Goal: Task Accomplishment & Management: Use online tool/utility

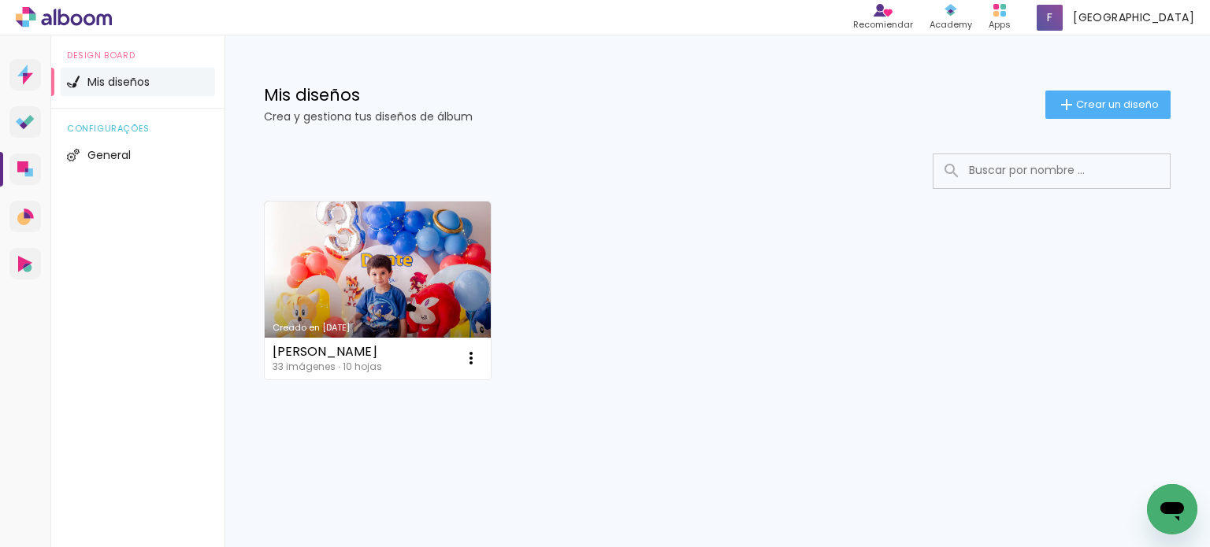
click at [447, 224] on link "Creado en [DATE]" at bounding box center [378, 291] width 226 height 178
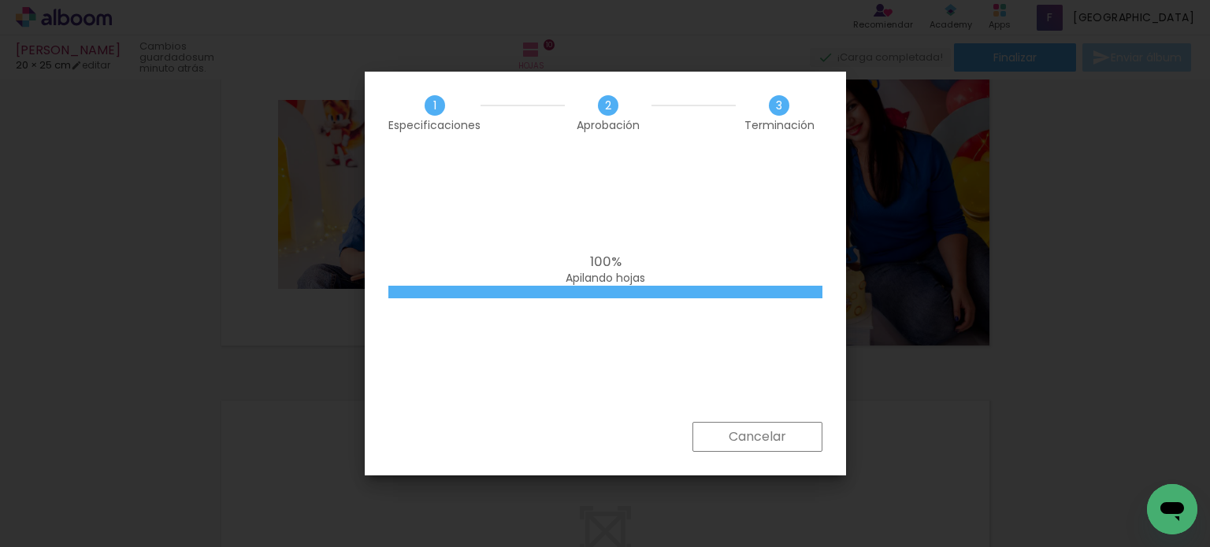
click at [807, 229] on div "100% Apilando hojas" at bounding box center [605, 288] width 481 height 268
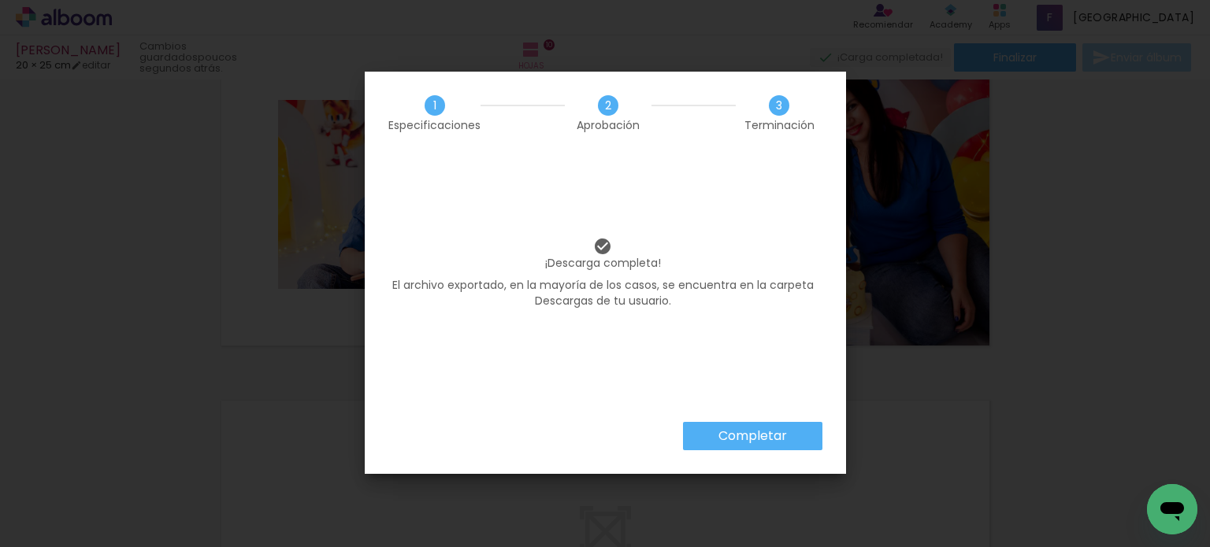
click at [739, 425] on paper-button "Completar" at bounding box center [752, 436] width 139 height 28
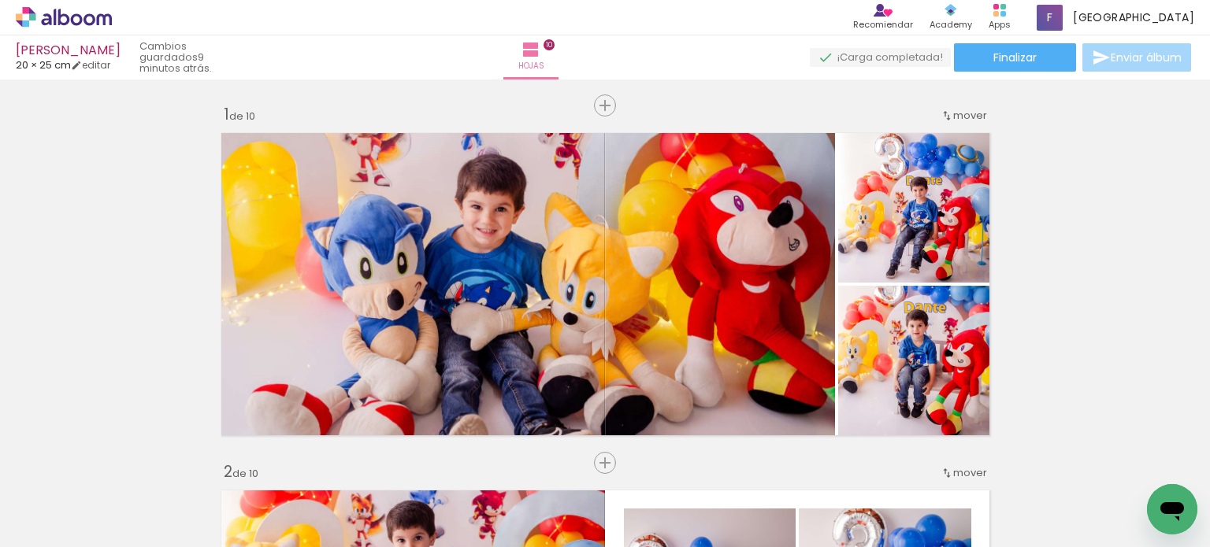
scroll to position [3308, 0]
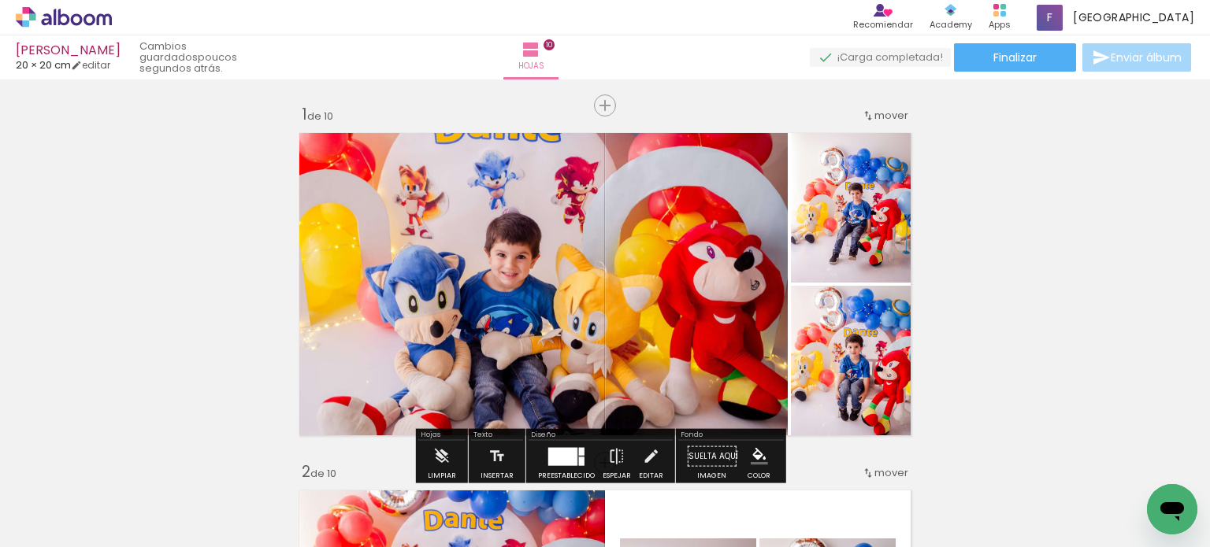
click at [718, 242] on quentale-photo at bounding box center [539, 284] width 496 height 318
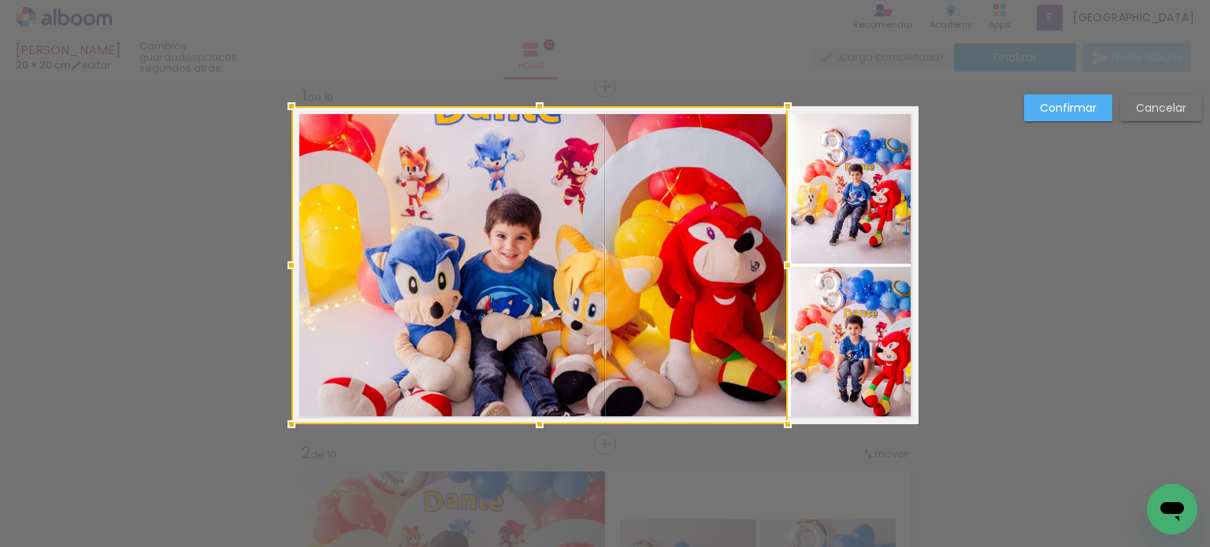
scroll to position [20, 0]
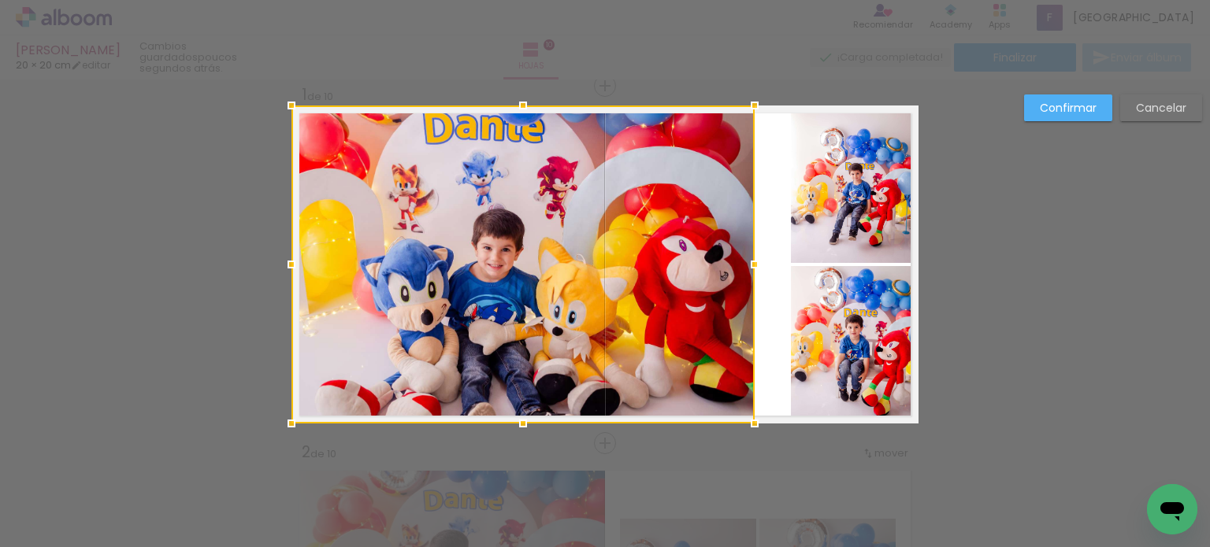
drag, startPoint x: 777, startPoint y: 261, endPoint x: 743, endPoint y: 261, distance: 33.9
click at [743, 261] on div at bounding box center [755, 265] width 32 height 32
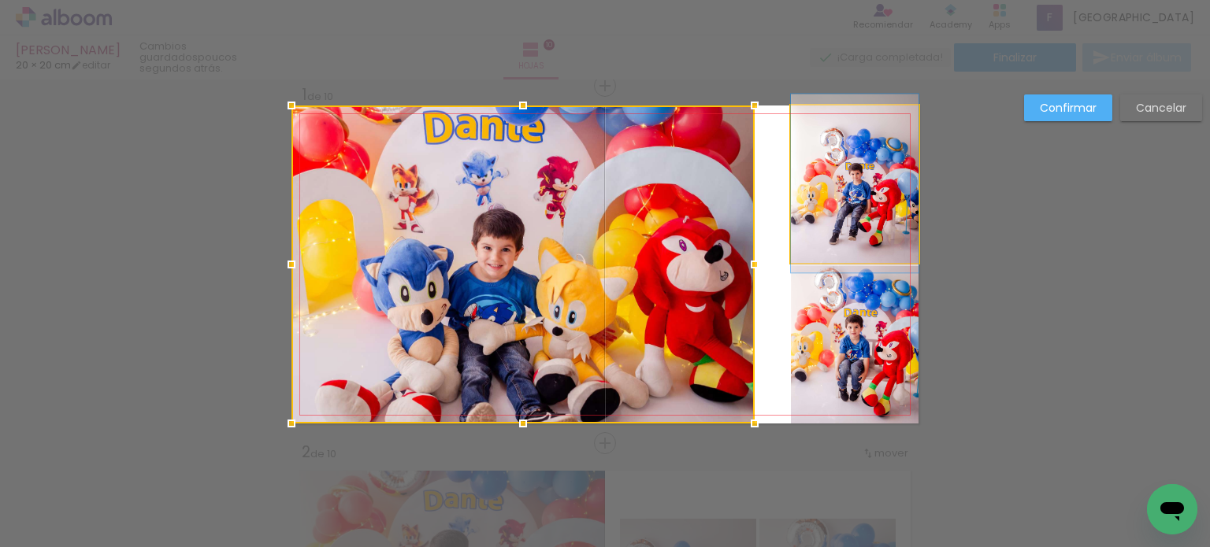
click at [810, 229] on quentale-photo at bounding box center [855, 185] width 128 height 158
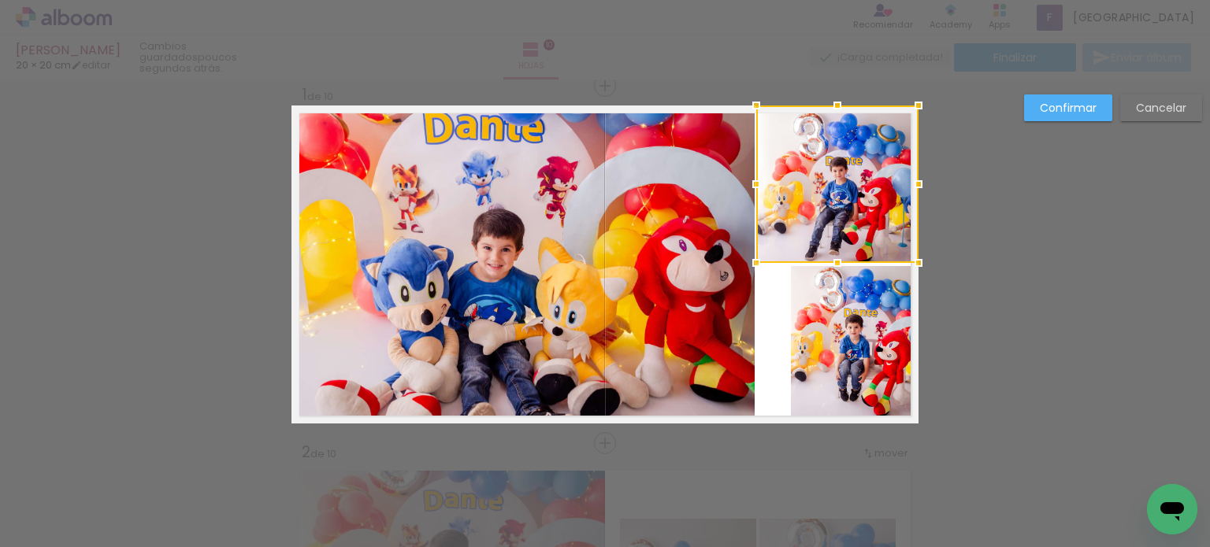
drag, startPoint x: 784, startPoint y: 185, endPoint x: 750, endPoint y: 182, distance: 34.8
click at [750, 182] on div at bounding box center [756, 185] width 32 height 32
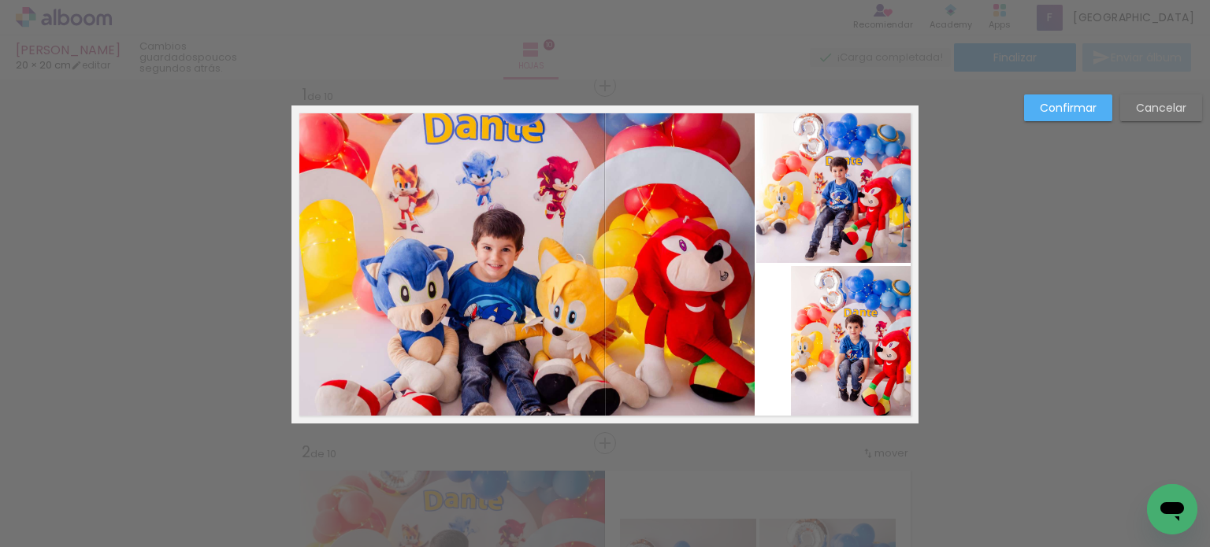
click at [836, 286] on quentale-photo at bounding box center [855, 345] width 128 height 158
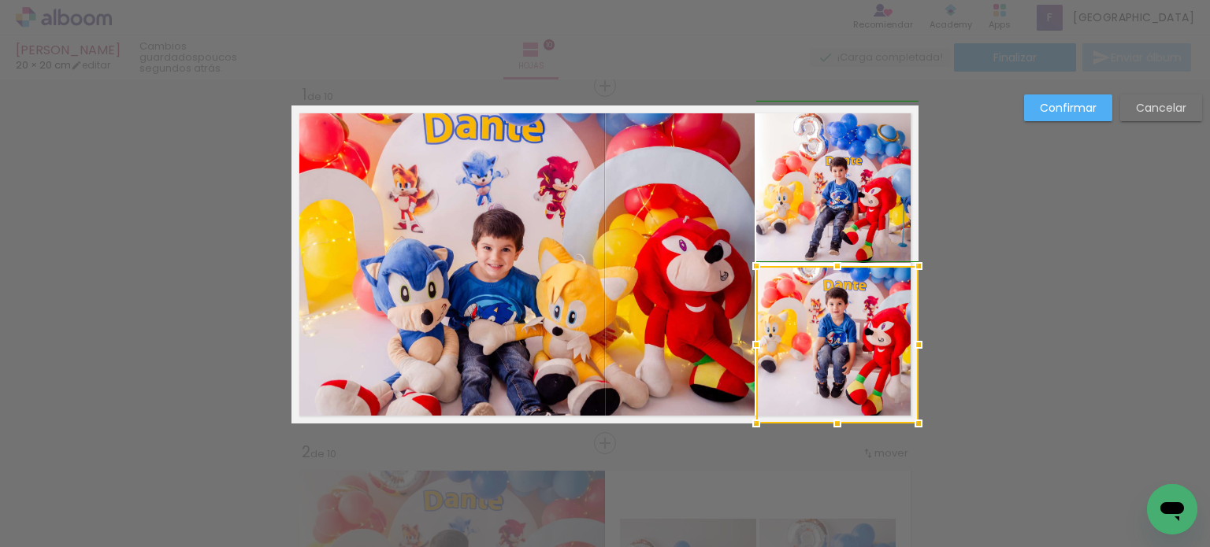
drag, startPoint x: 780, startPoint y: 342, endPoint x: 751, endPoint y: 341, distance: 29.2
click at [751, 341] on div at bounding box center [756, 345] width 32 height 32
click at [1037, 103] on paper-button "Confirmar" at bounding box center [1068, 108] width 88 height 27
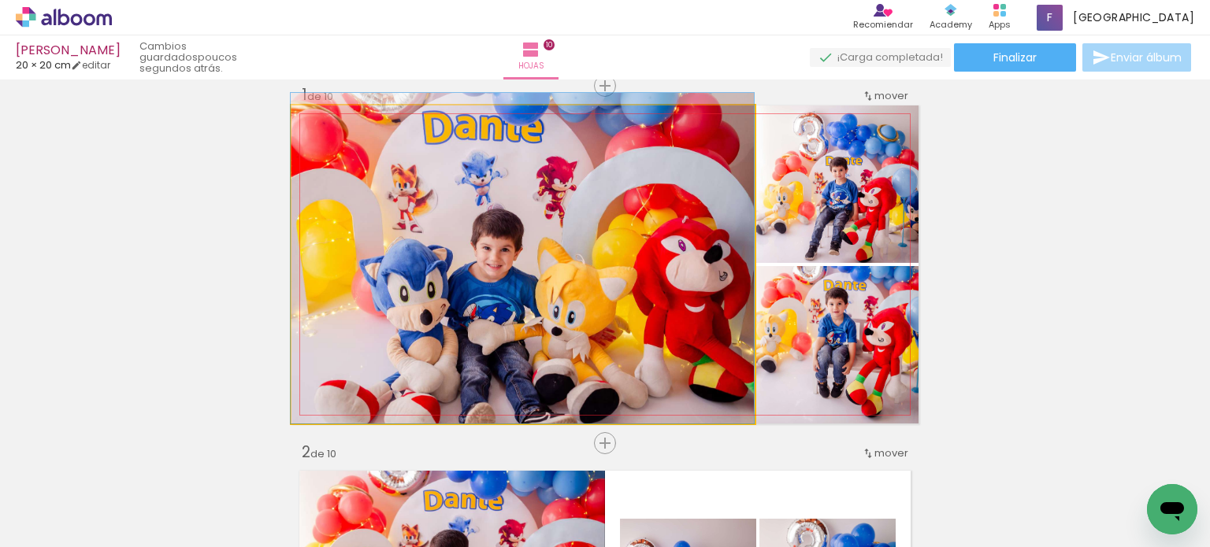
drag, startPoint x: 526, startPoint y: 248, endPoint x: 500, endPoint y: 246, distance: 26.1
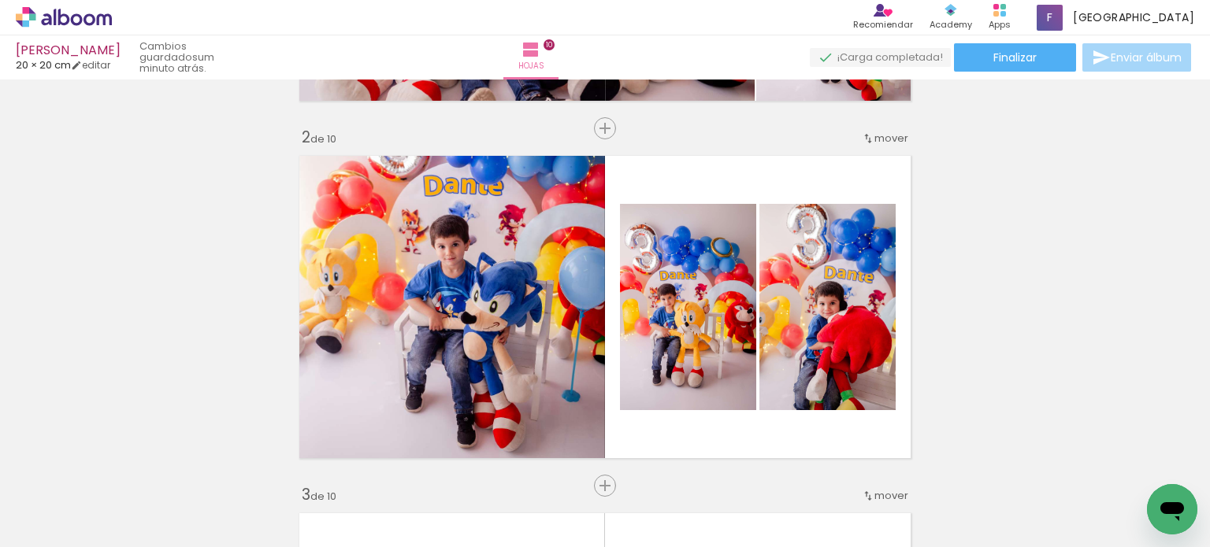
scroll to position [413, 0]
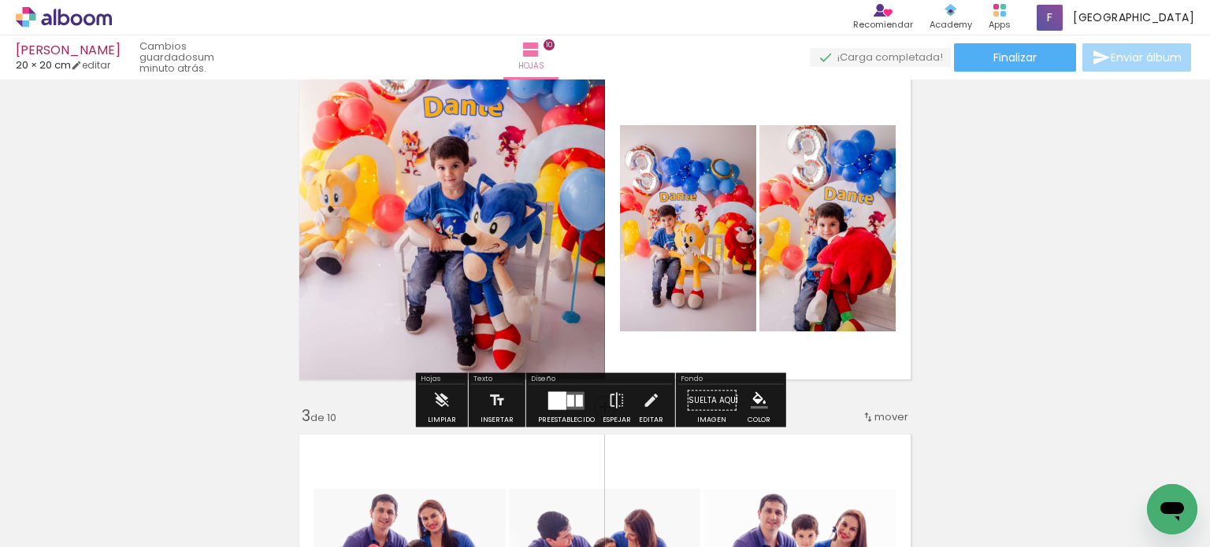
click at [548, 395] on div at bounding box center [557, 400] width 18 height 18
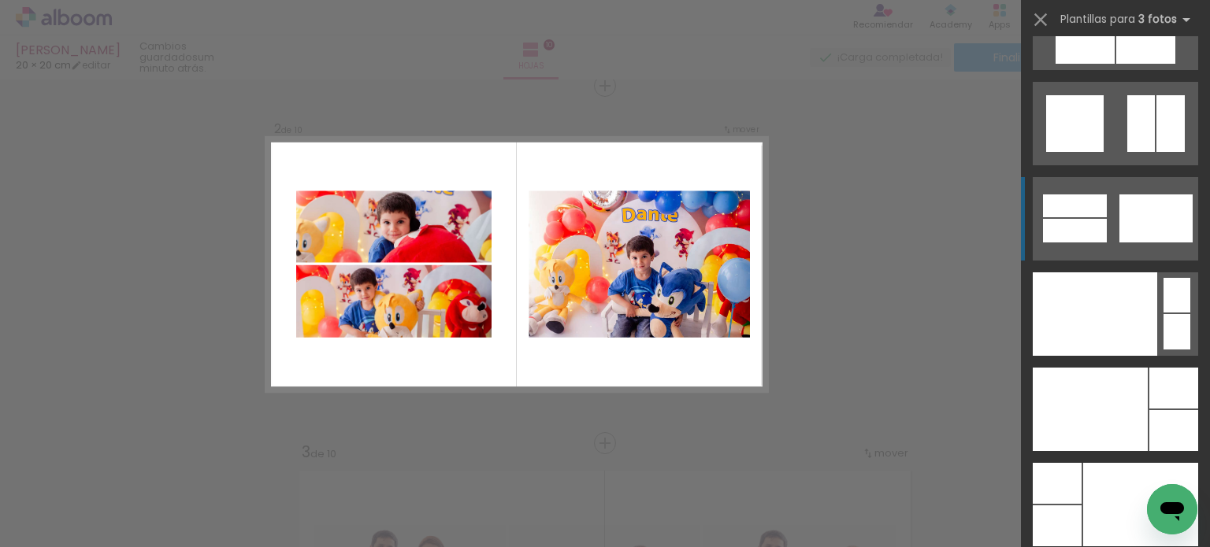
scroll to position [19123, 0]
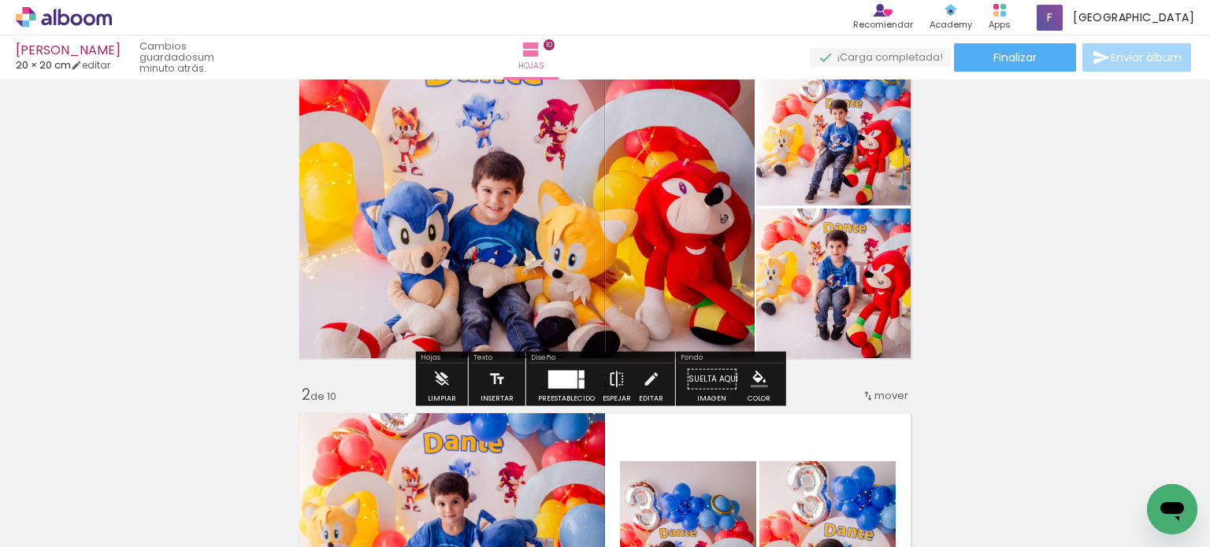
scroll to position [79, 0]
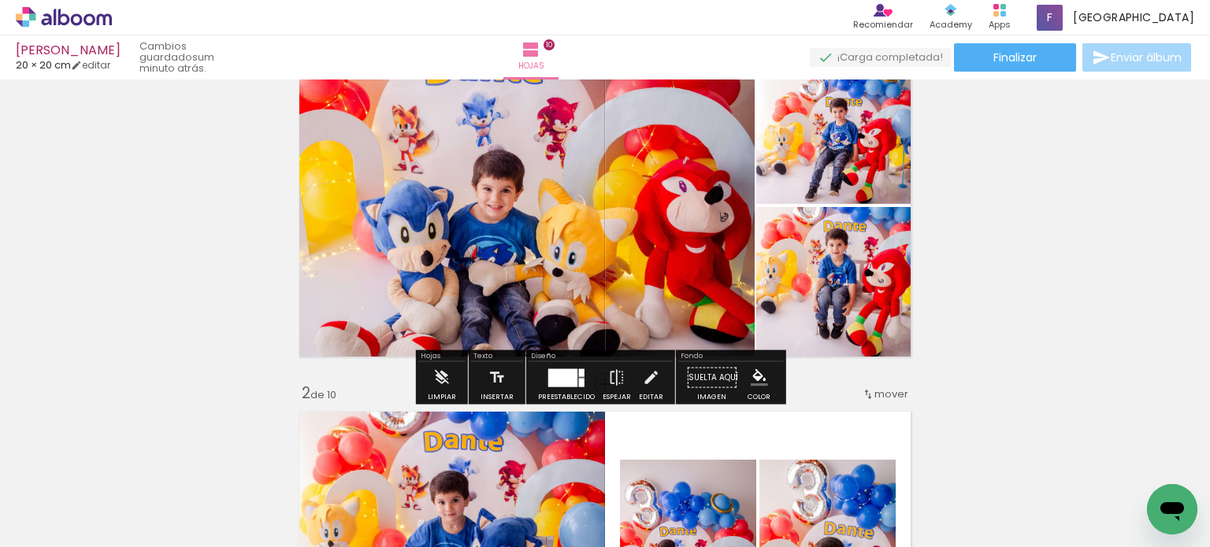
click at [564, 371] on div at bounding box center [562, 378] width 29 height 18
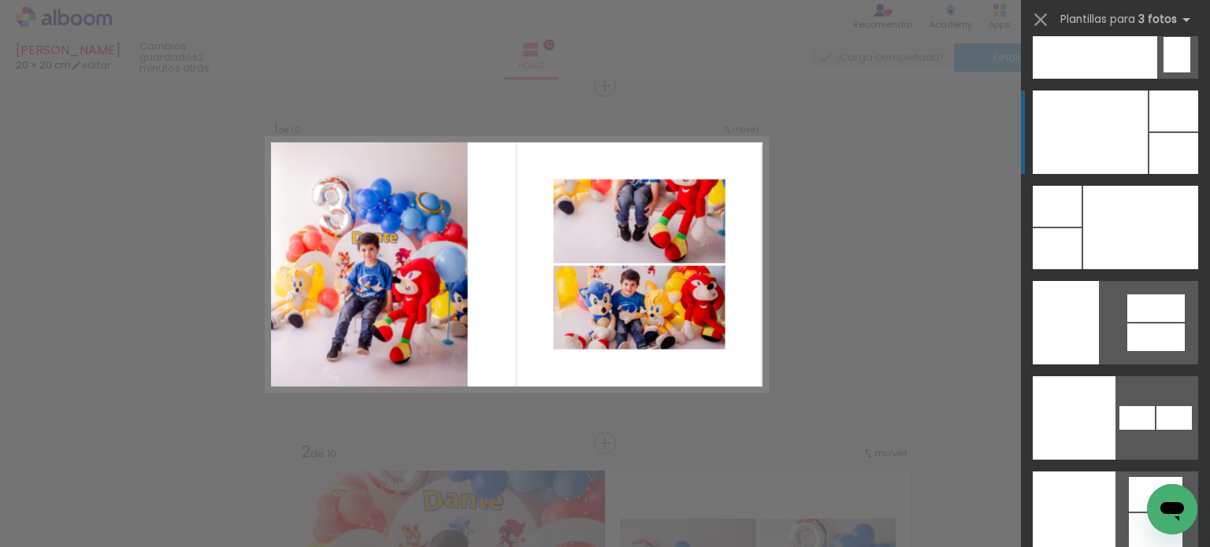
scroll to position [19397, 0]
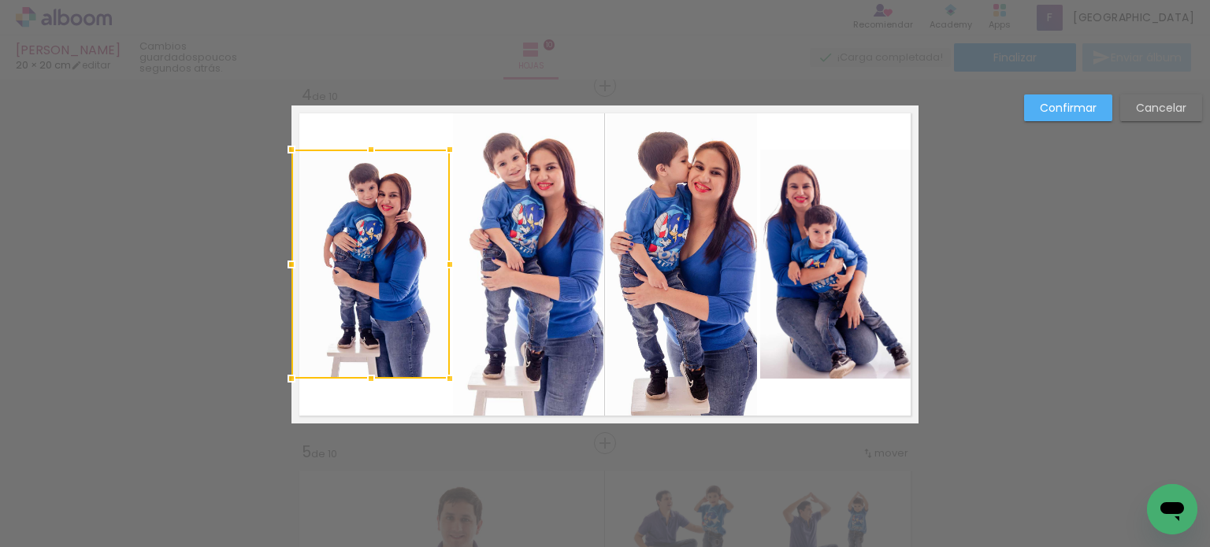
scroll to position [29736, 0]
click at [366, 259] on div at bounding box center [370, 264] width 158 height 229
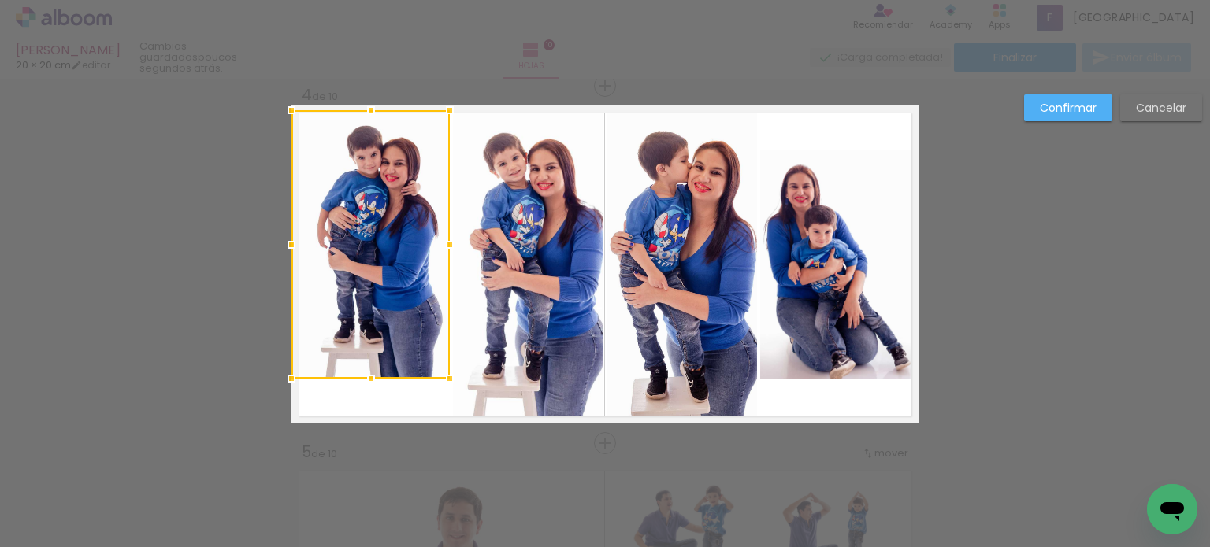
drag, startPoint x: 361, startPoint y: 143, endPoint x: 361, endPoint y: 109, distance: 33.1
click at [361, 109] on div at bounding box center [371, 111] width 32 height 32
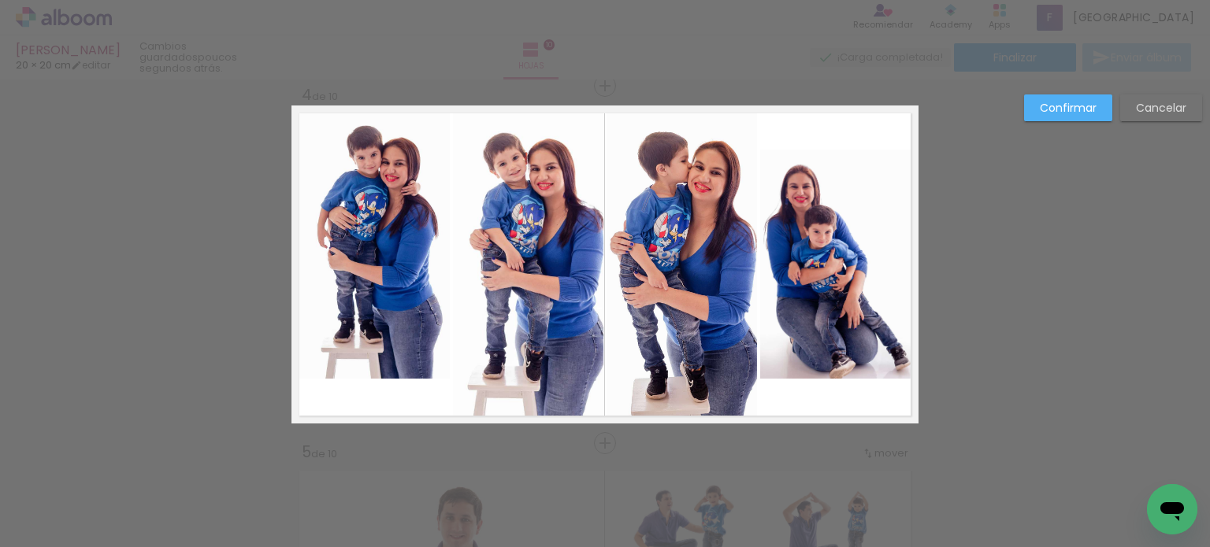
click at [372, 362] on quentale-photo at bounding box center [370, 244] width 158 height 269
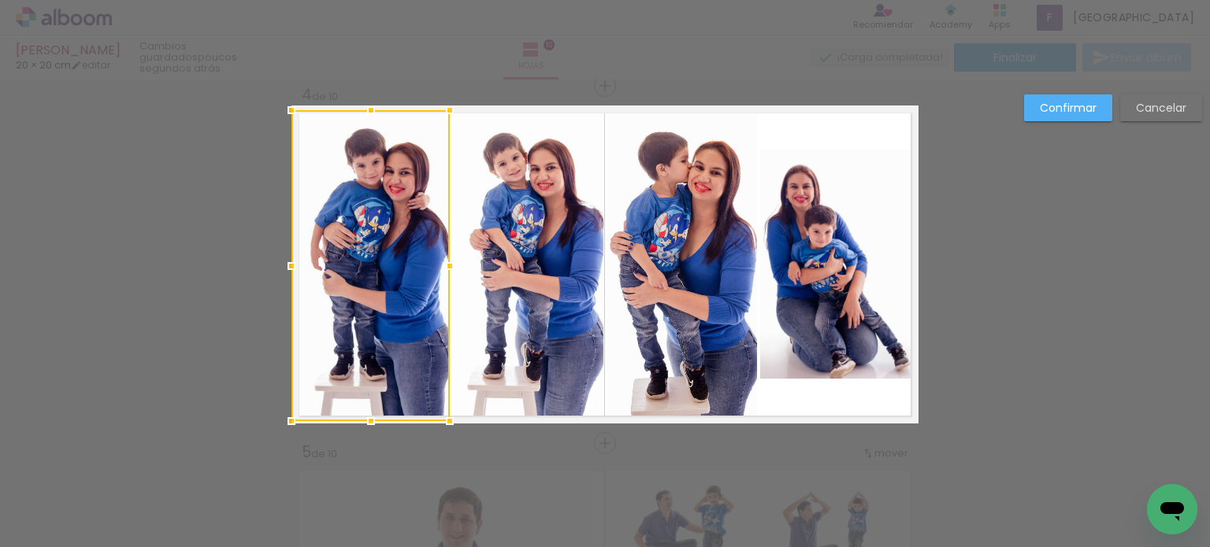
drag, startPoint x: 362, startPoint y: 377, endPoint x: 365, endPoint y: 415, distance: 37.9
click at [365, 415] on div at bounding box center [371, 422] width 32 height 32
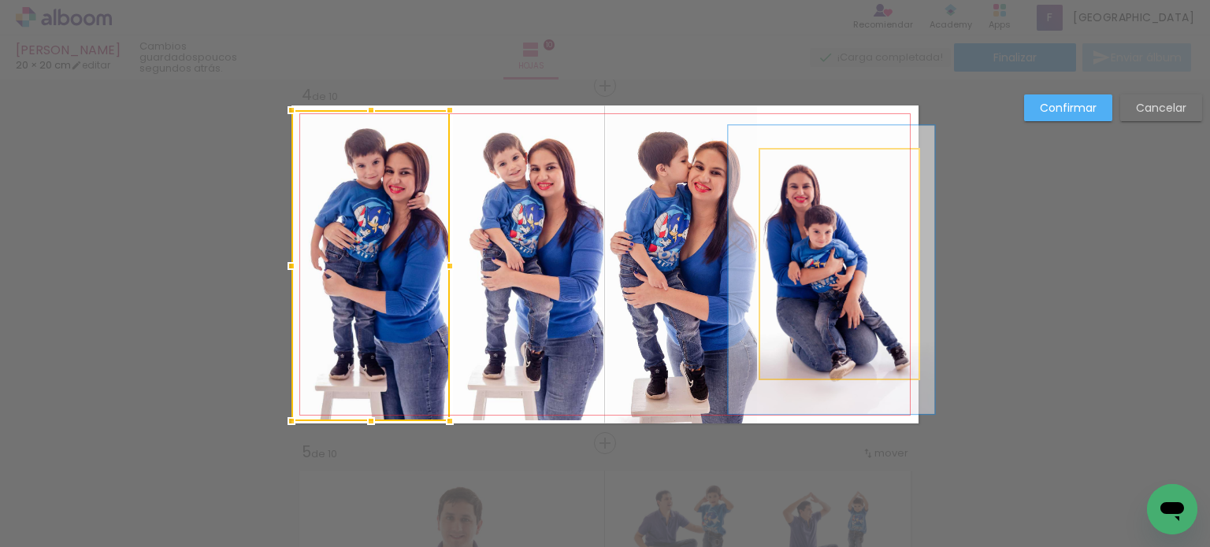
click at [806, 265] on quentale-photo at bounding box center [839, 264] width 158 height 229
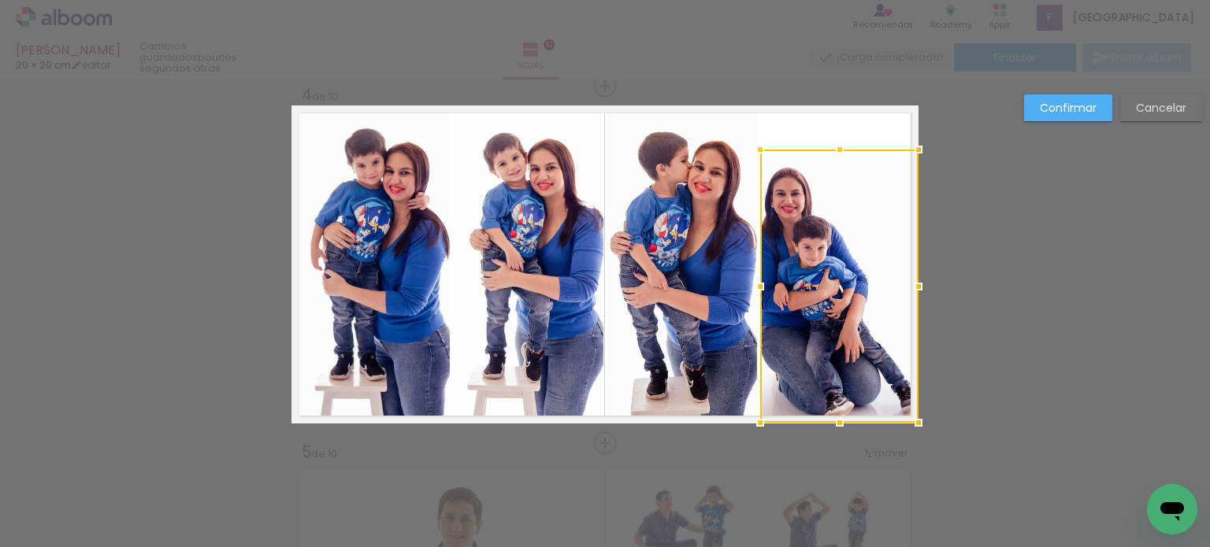
drag, startPoint x: 832, startPoint y: 379, endPoint x: 836, endPoint y: 421, distance: 41.9
click at [836, 421] on div at bounding box center [840, 423] width 32 height 32
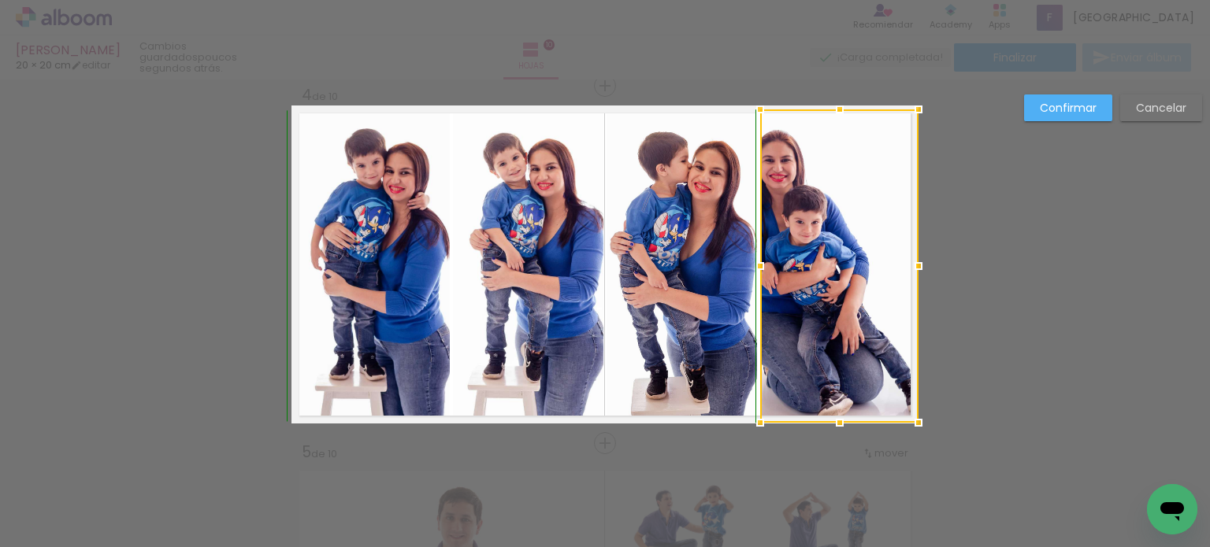
drag, startPoint x: 831, startPoint y: 147, endPoint x: 833, endPoint y: 110, distance: 37.1
click at [833, 110] on div at bounding box center [840, 110] width 32 height 32
click at [1050, 98] on paper-button "Confirmar" at bounding box center [1068, 108] width 88 height 27
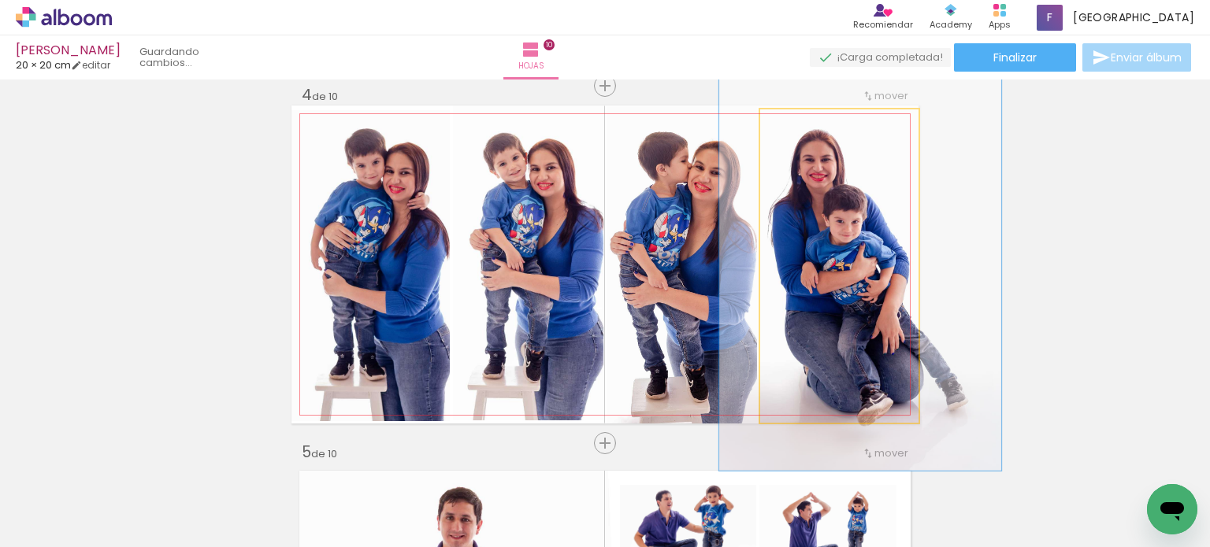
drag, startPoint x: 798, startPoint y: 258, endPoint x: 838, endPoint y: 258, distance: 40.2
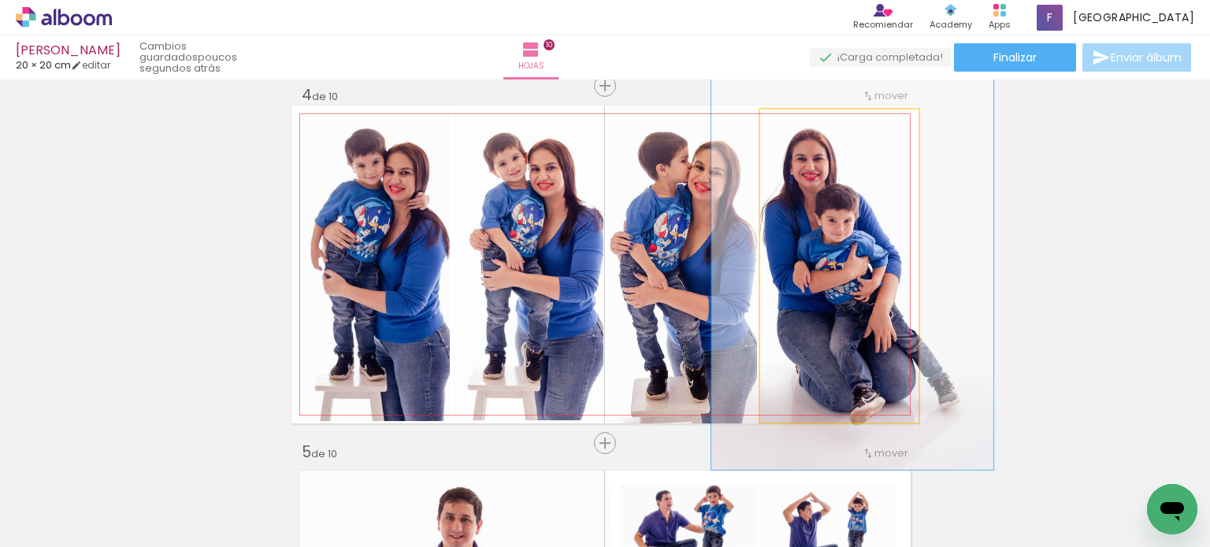
drag, startPoint x: 858, startPoint y: 276, endPoint x: 850, endPoint y: 276, distance: 7.9
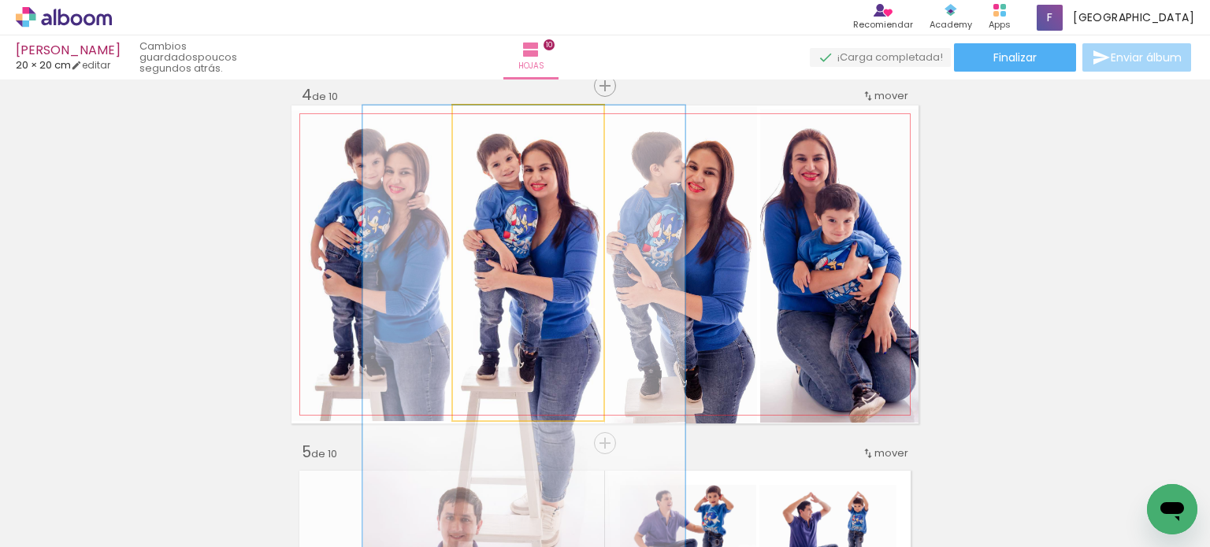
drag, startPoint x: 517, startPoint y: 261, endPoint x: 513, endPoint y: 270, distance: 9.5
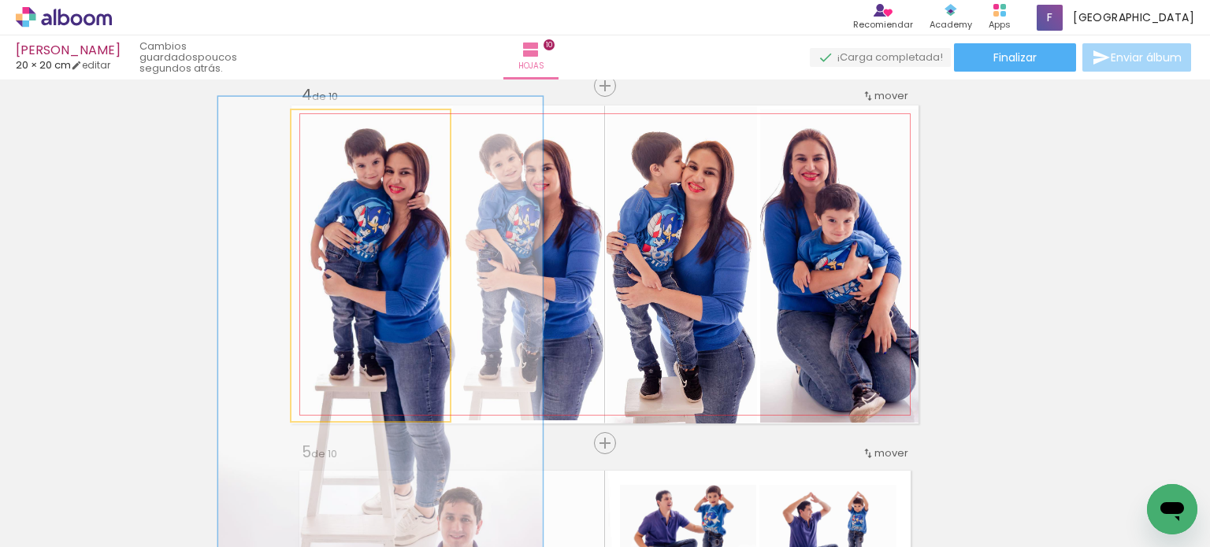
click at [371, 270] on quentale-photo at bounding box center [370, 265] width 158 height 311
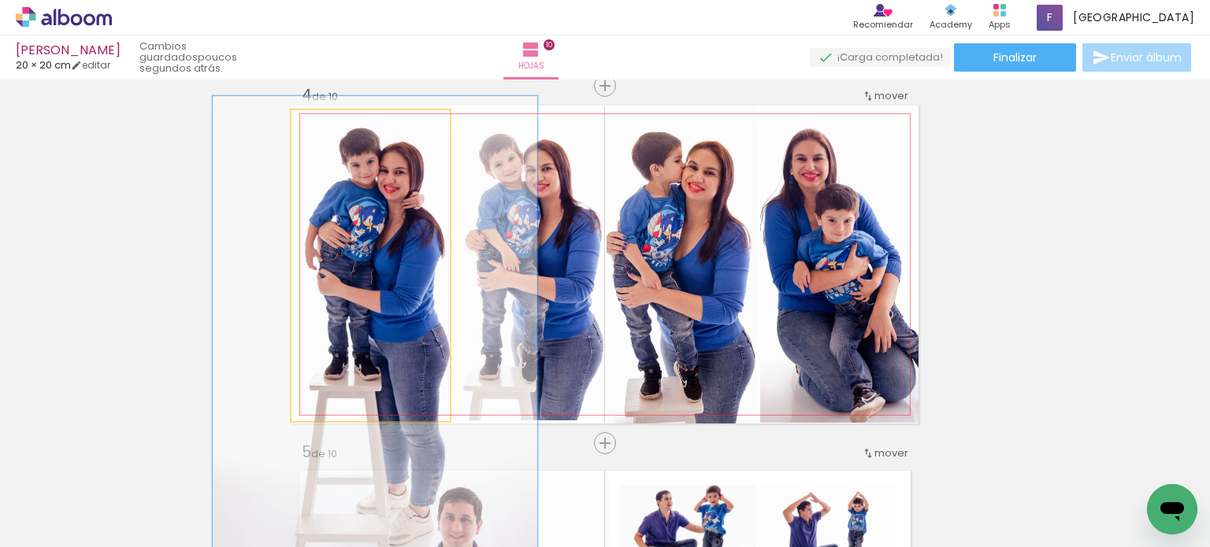
drag, startPoint x: 432, startPoint y: 329, endPoint x: 467, endPoint y: 335, distance: 35.1
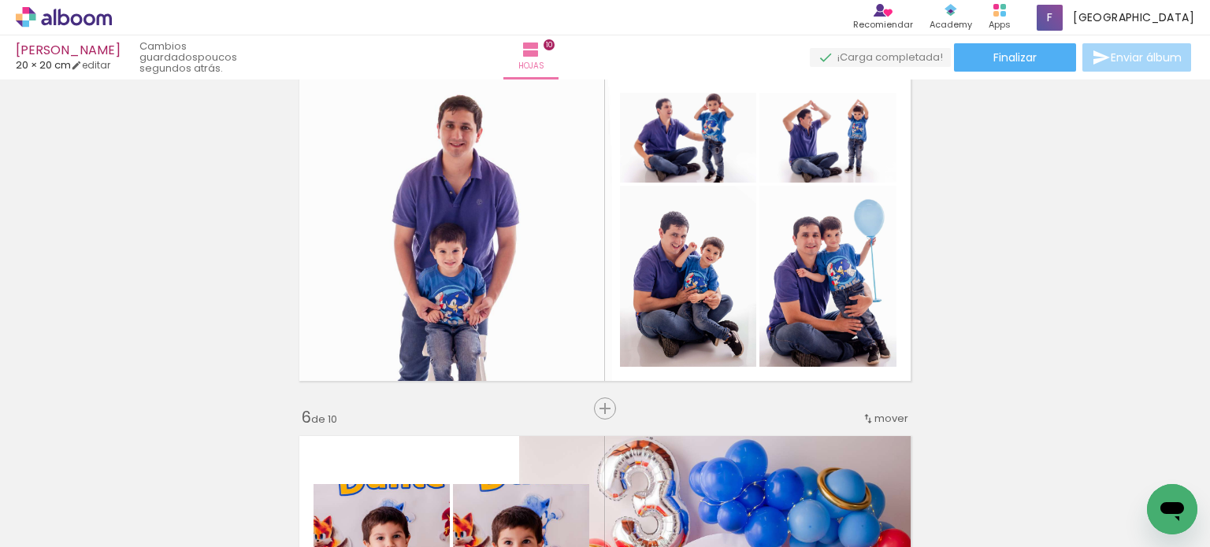
scroll to position [1486, 0]
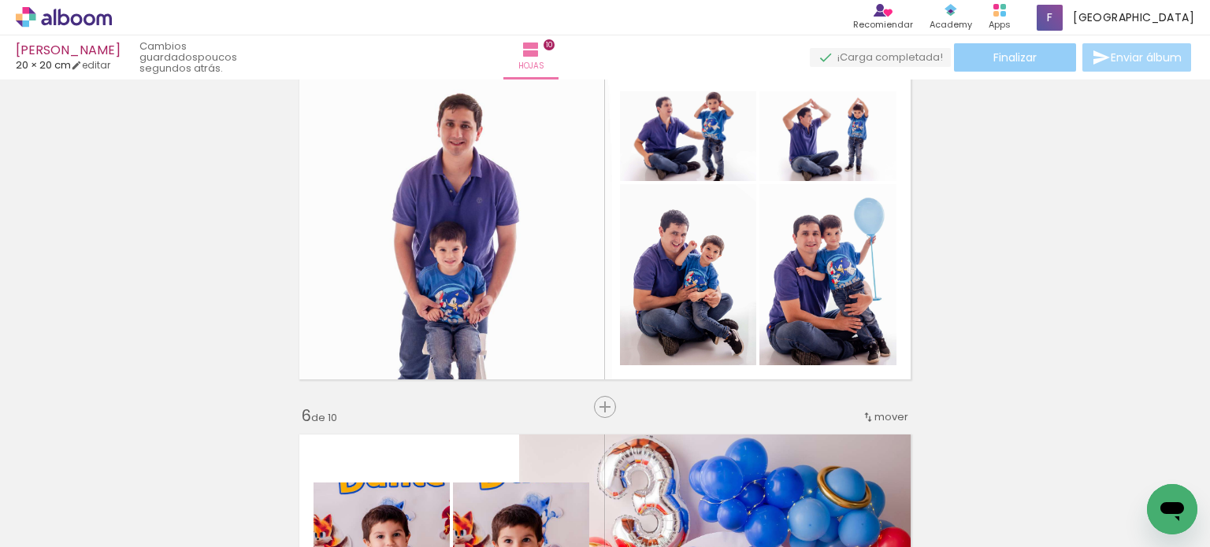
click at [1003, 59] on span "Finalizar" at bounding box center [1014, 57] width 43 height 11
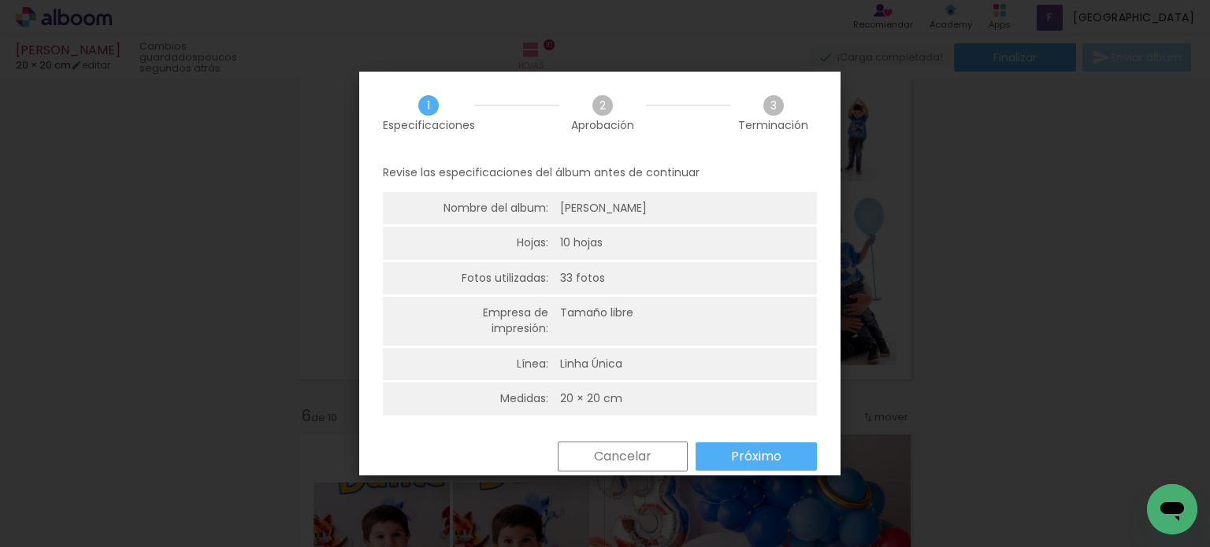
click at [0, 0] on slot "Próximo" at bounding box center [0, 0] width 0 height 0
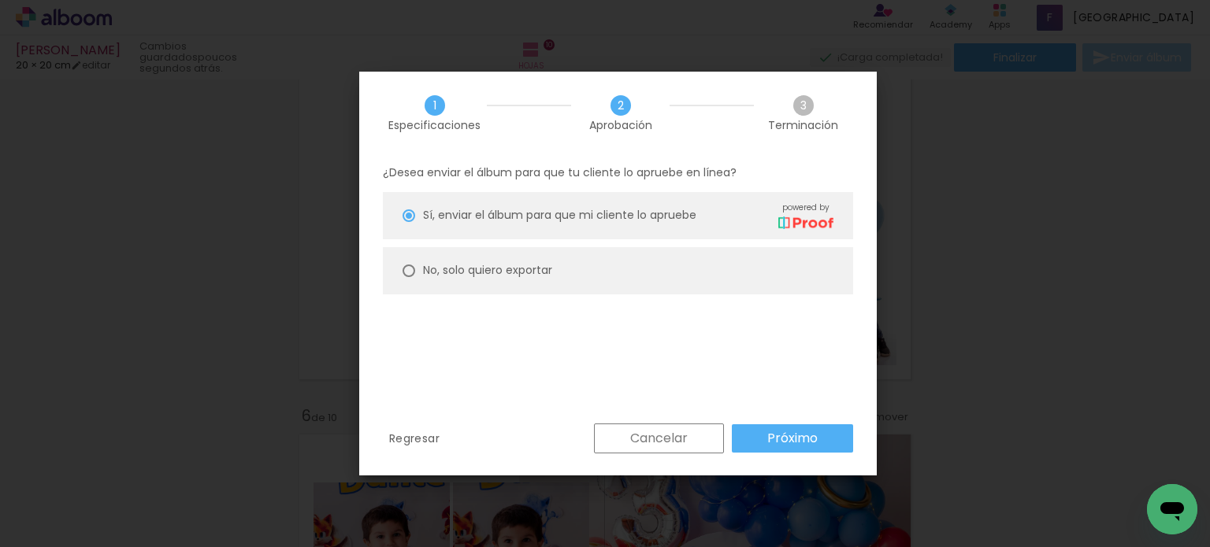
drag, startPoint x: 489, startPoint y: 276, endPoint x: 536, endPoint y: 316, distance: 61.4
click at [0, 0] on slot "No, solo quiero exportar" at bounding box center [0, 0] width 0 height 0
type paper-radio-button "on"
click at [761, 425] on paper-button "Próximo" at bounding box center [792, 439] width 121 height 28
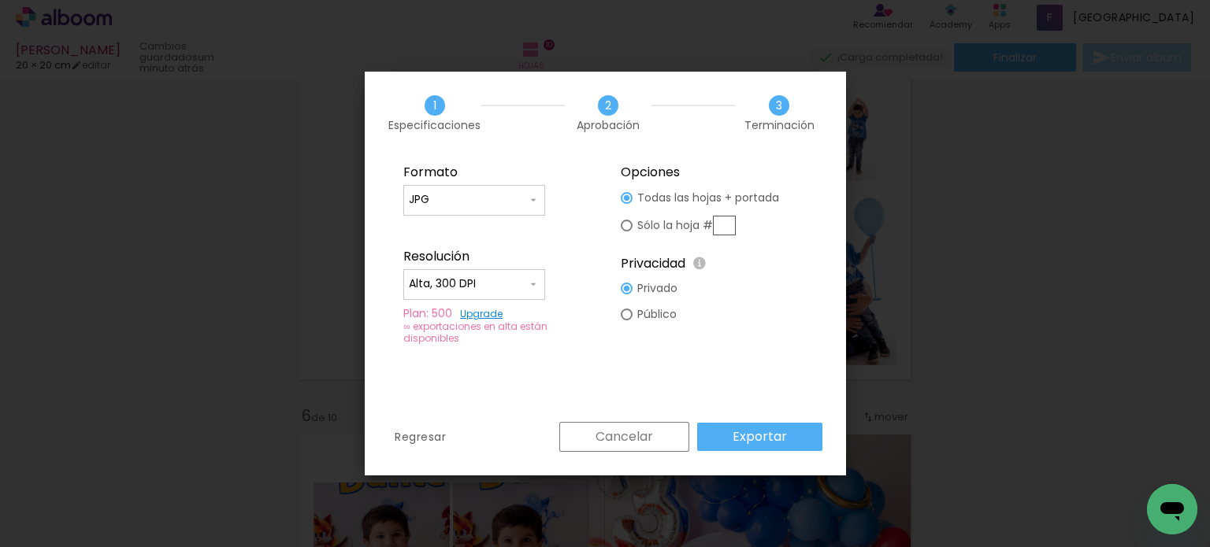
click at [0, 0] on slot "Exportar" at bounding box center [0, 0] width 0 height 0
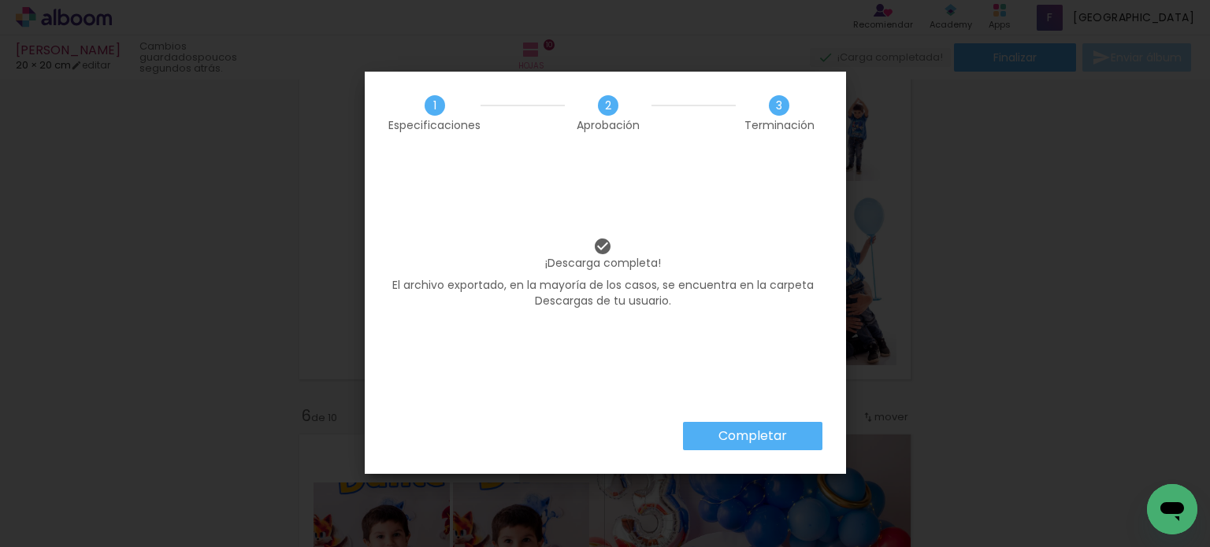
click at [744, 427] on paper-button "Completar" at bounding box center [752, 436] width 139 height 28
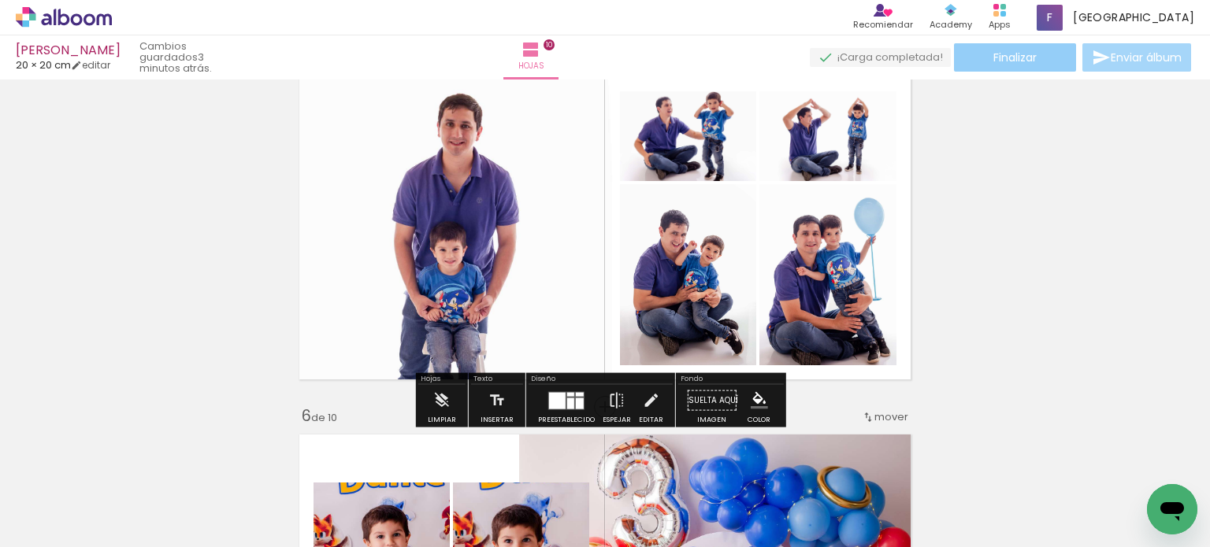
click at [961, 61] on paper-button "Finalizar" at bounding box center [1015, 57] width 122 height 28
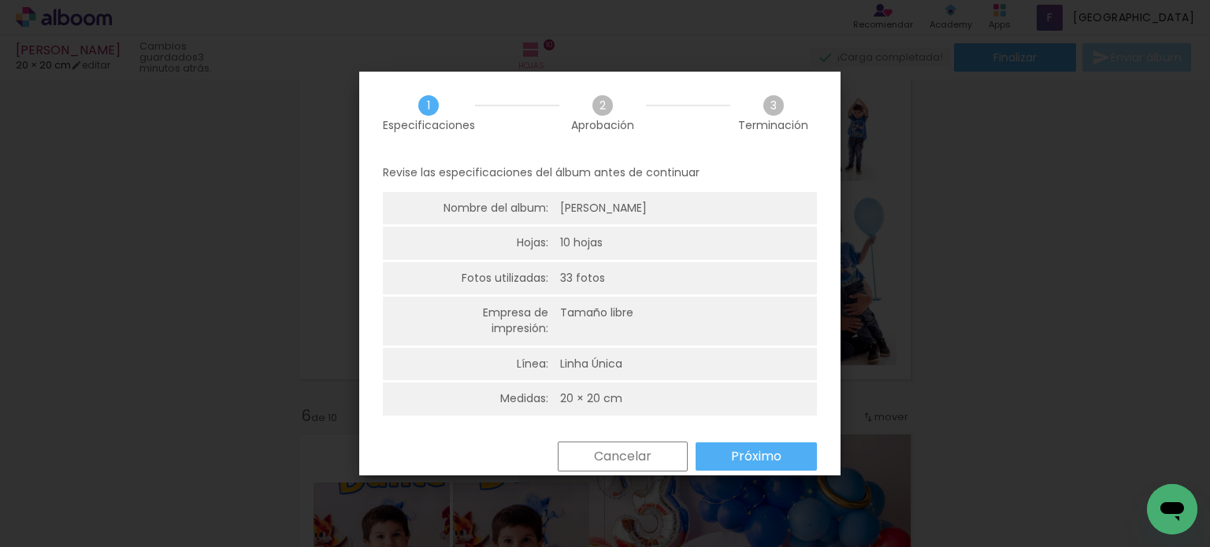
click at [0, 0] on slot "Próximo" at bounding box center [0, 0] width 0 height 0
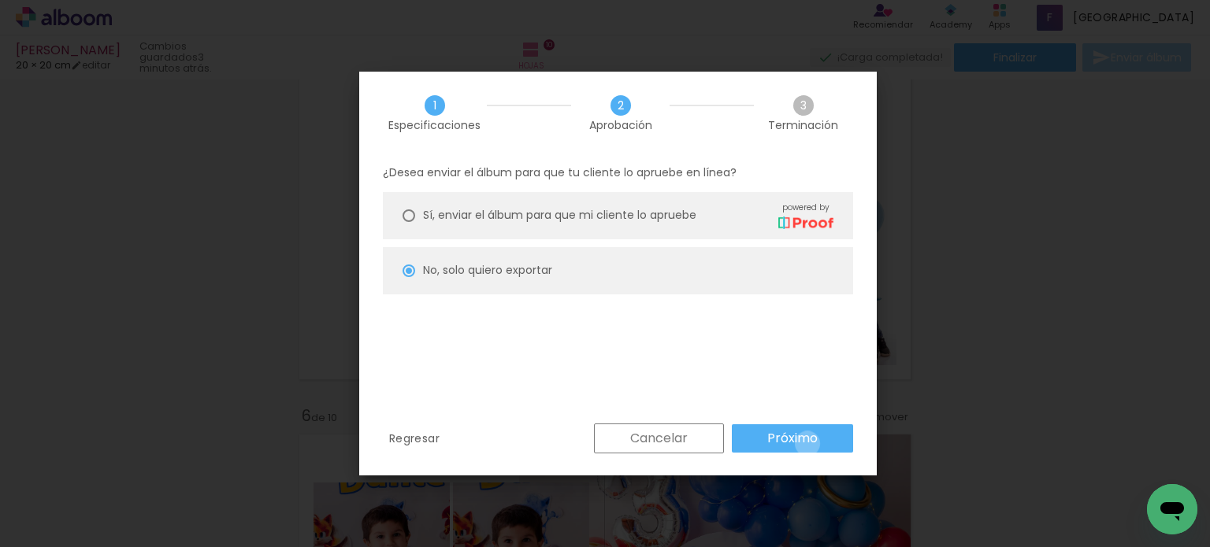
click at [0, 0] on slot "Próximo" at bounding box center [0, 0] width 0 height 0
type input "Alta, 300 DPI"
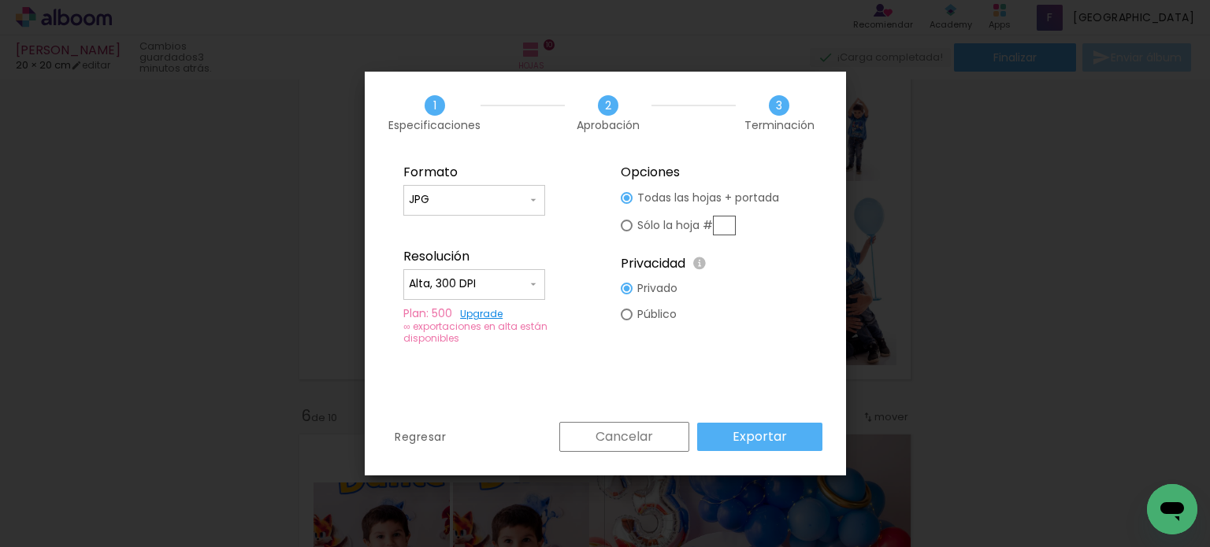
click at [791, 437] on paper-button "Exportar" at bounding box center [759, 437] width 125 height 28
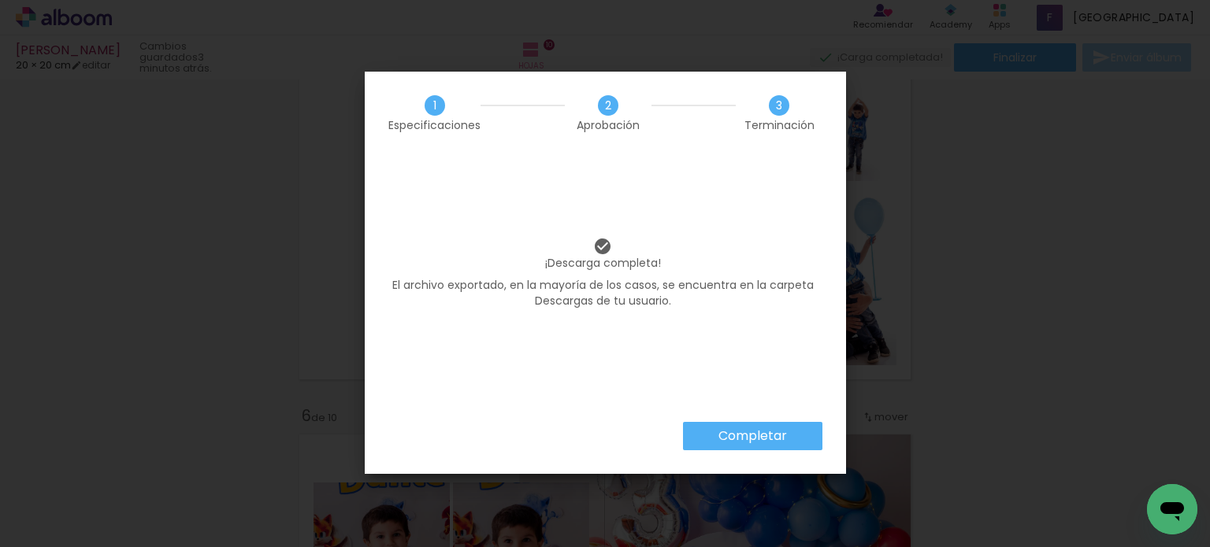
scroll to position [29736, 0]
click at [0, 0] on slot "Completar" at bounding box center [0, 0] width 0 height 0
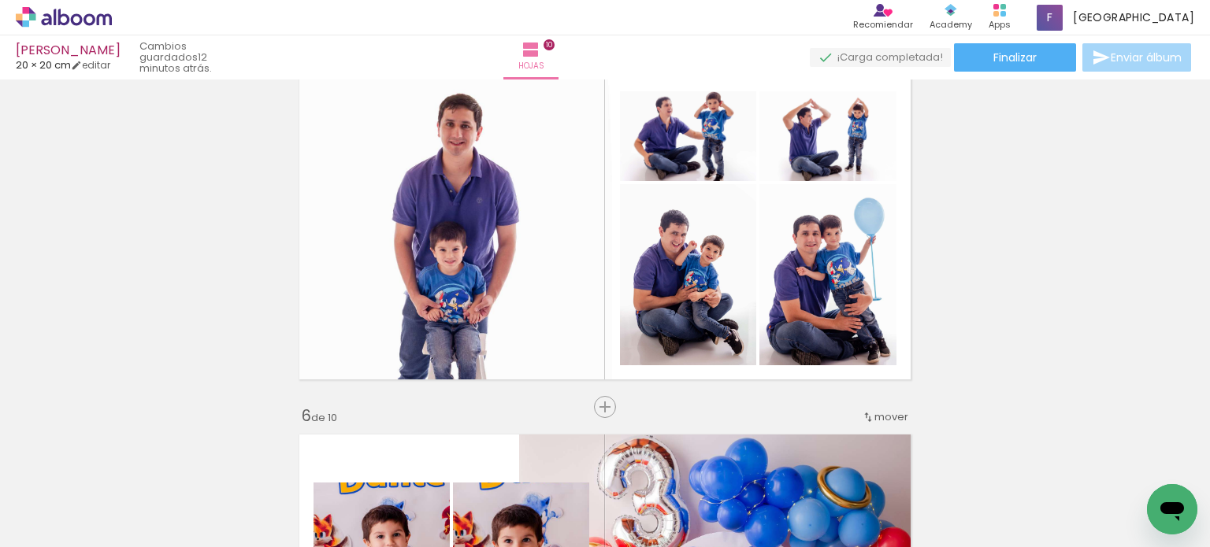
scroll to position [29736, 0]
